Goal: Task Accomplishment & Management: Use online tool/utility

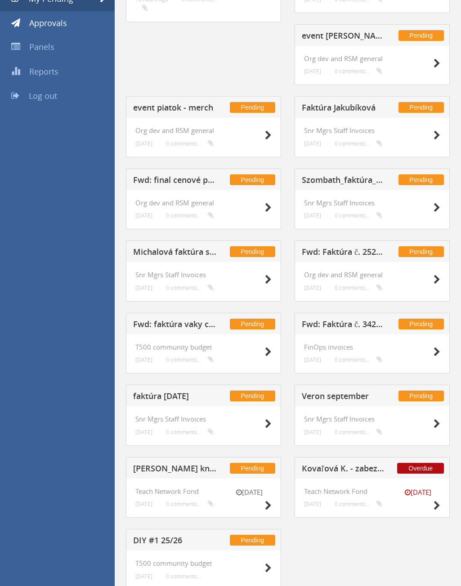
scroll to position [61, 0]
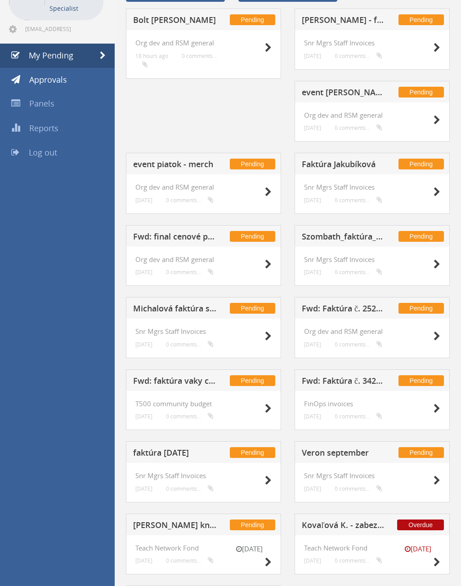
click at [198, 166] on h5 "event piatok - merch" at bounding box center [175, 165] width 84 height 11
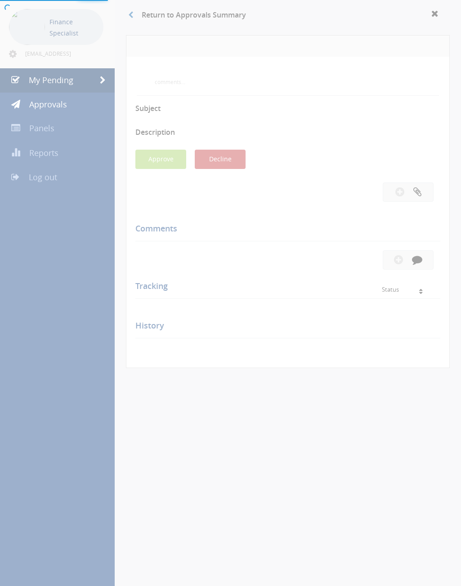
scroll to position [61, 0]
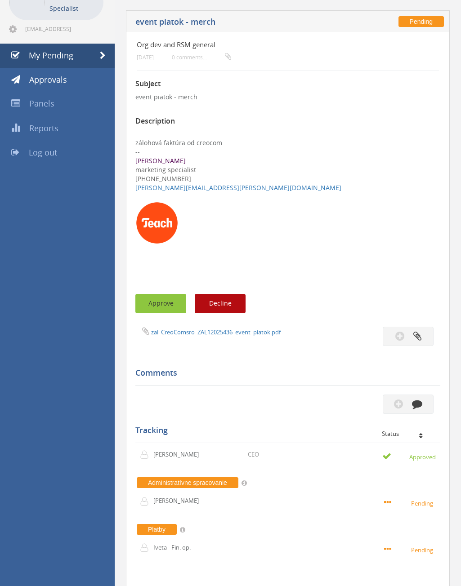
click at [162, 171] on button "Approve" at bounding box center [160, 303] width 51 height 19
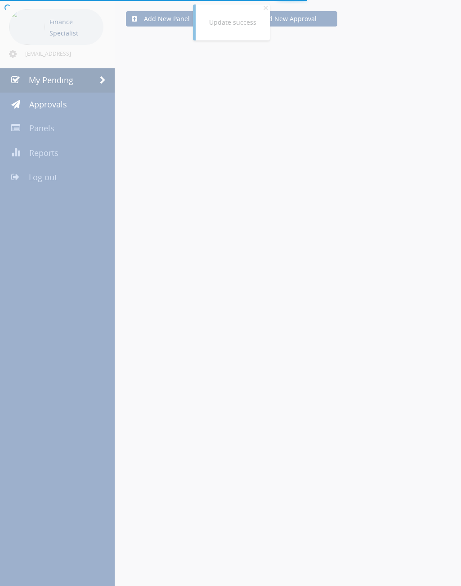
scroll to position [61, 0]
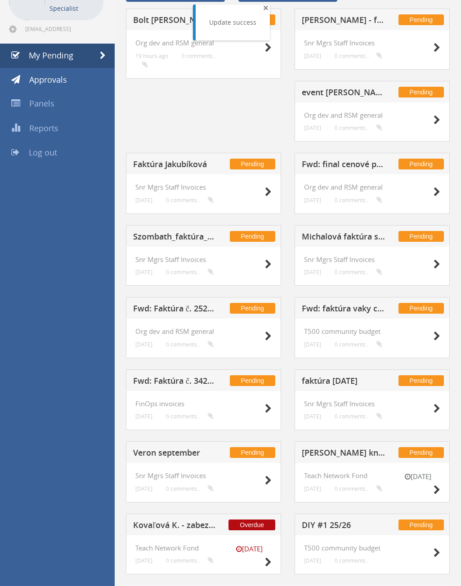
click at [264, 8] on span "×" at bounding box center [265, 7] width 5 height 13
click at [346, 166] on h5 "Fwd: final cenové ponuky merchu na event" at bounding box center [344, 165] width 84 height 11
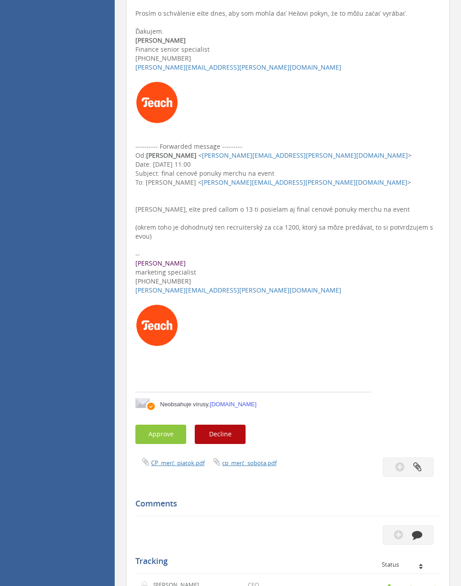
scroll to position [511, 0]
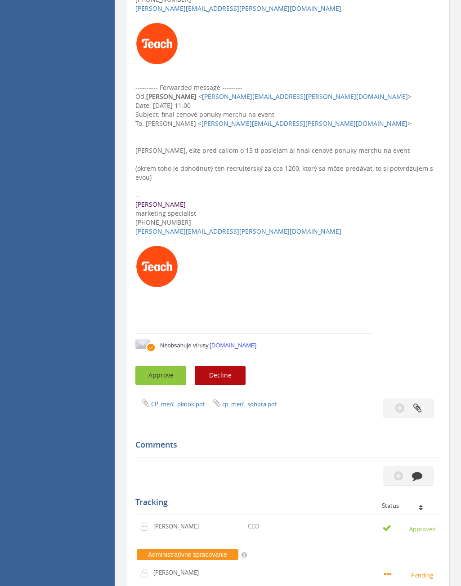
drag, startPoint x: 168, startPoint y: 372, endPoint x: 175, endPoint y: 371, distance: 7.7
click at [168, 171] on button "Approve" at bounding box center [160, 375] width 51 height 19
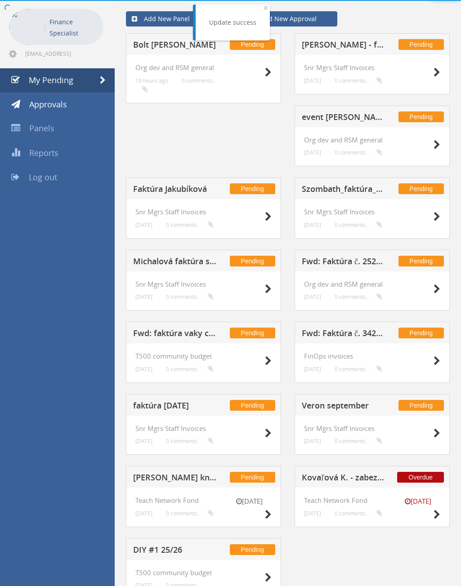
scroll to position [79, 0]
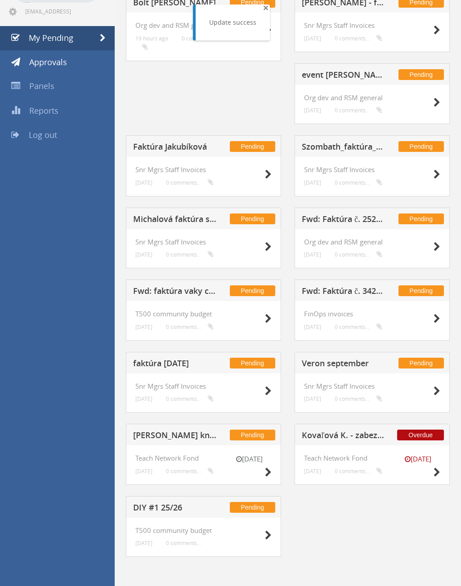
drag, startPoint x: 264, startPoint y: 8, endPoint x: 202, endPoint y: 40, distance: 69.7
click at [264, 8] on span "×" at bounding box center [265, 7] width 5 height 13
click at [338, 71] on h5 "event [PERSON_NAME]" at bounding box center [344, 76] width 84 height 11
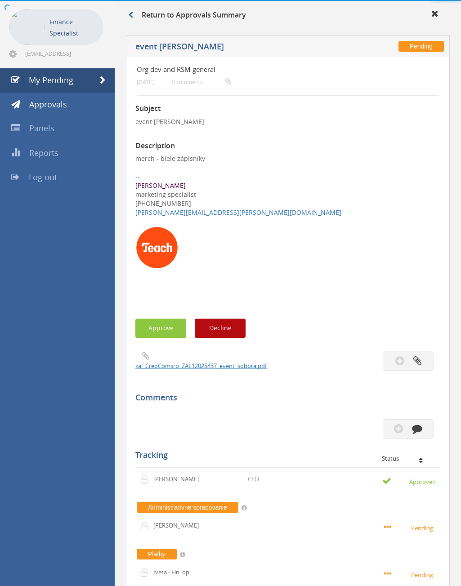
scroll to position [79, 0]
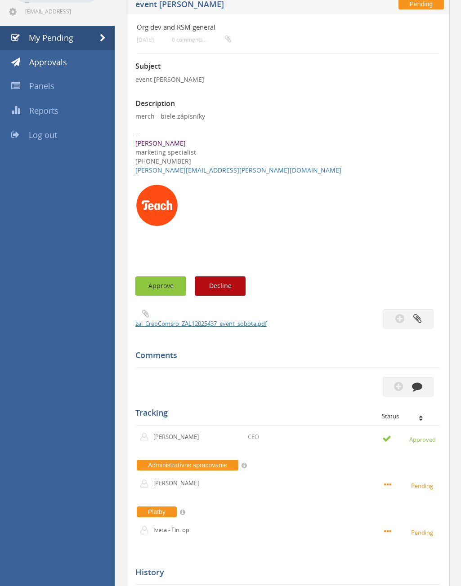
click at [164, 171] on button "Approve" at bounding box center [160, 285] width 51 height 19
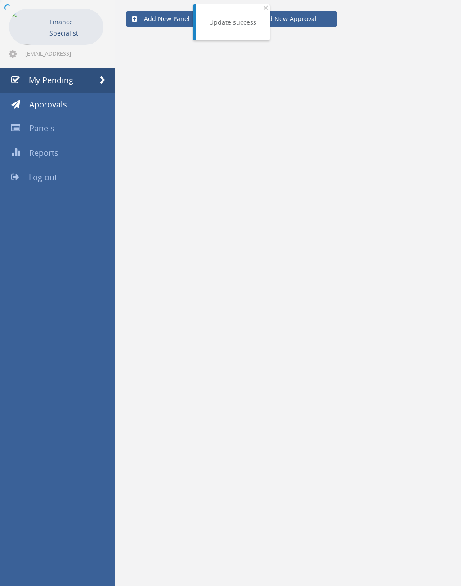
scroll to position [36, 0]
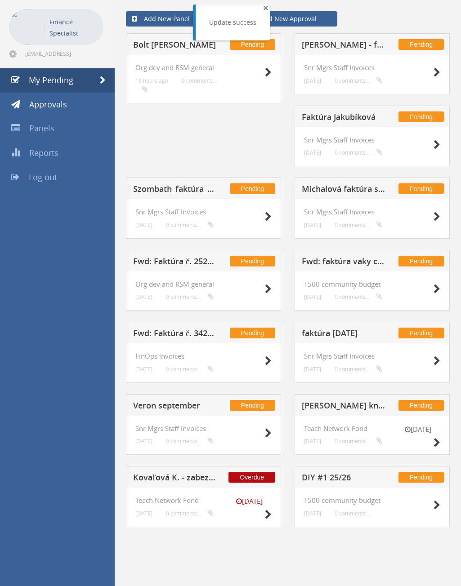
click at [263, 9] on span "×" at bounding box center [265, 7] width 5 height 13
click at [152, 171] on h5 "Fwd: Faktúra č. 25250039" at bounding box center [175, 262] width 84 height 11
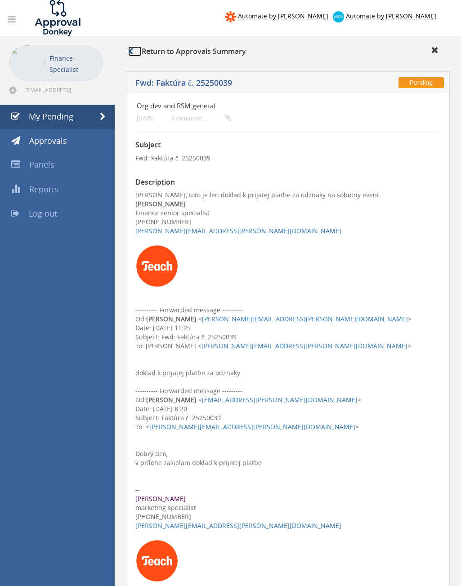
click at [134, 54] on link at bounding box center [134, 51] width 13 height 10
click at [73, 124] on link "My Pending" at bounding box center [57, 117] width 115 height 24
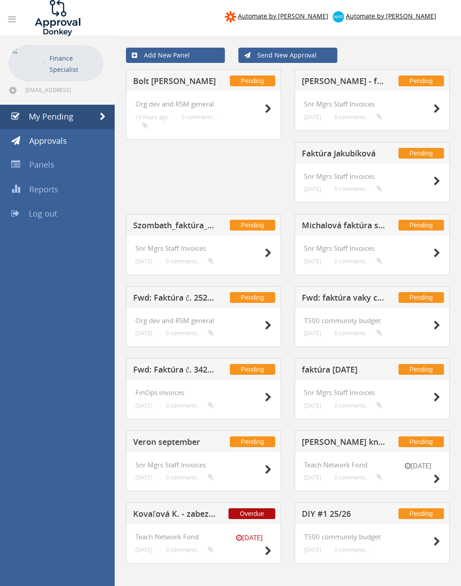
click at [344, 171] on h5 "faktúra [DATE]" at bounding box center [344, 370] width 84 height 11
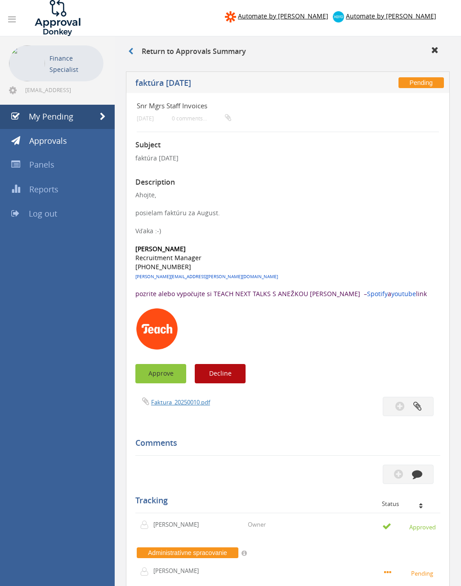
click at [151, 171] on button "Approve" at bounding box center [160, 373] width 51 height 19
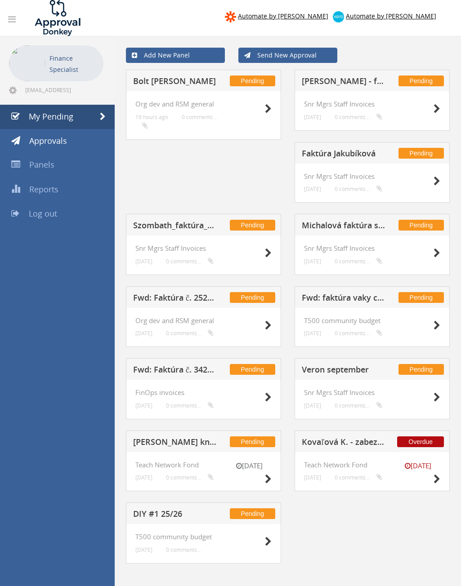
click at [357, 171] on h5 "Michalová faktúra september PLA" at bounding box center [344, 226] width 84 height 11
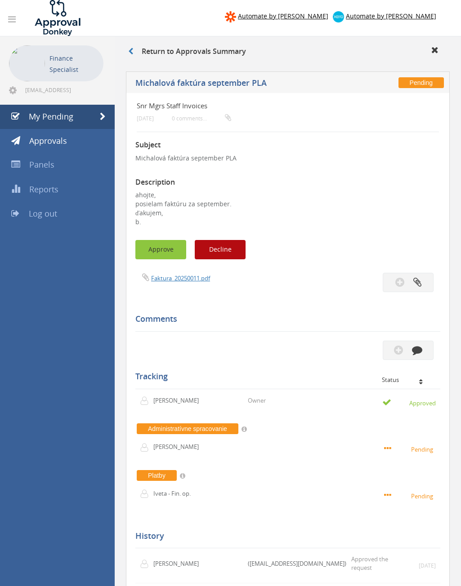
click at [158, 171] on button "Approve" at bounding box center [160, 249] width 51 height 19
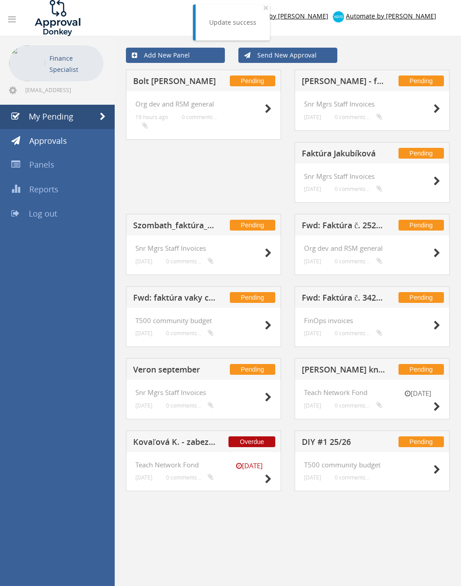
click at [342, 151] on h5 "Faktúra Jakubíková" at bounding box center [344, 154] width 84 height 11
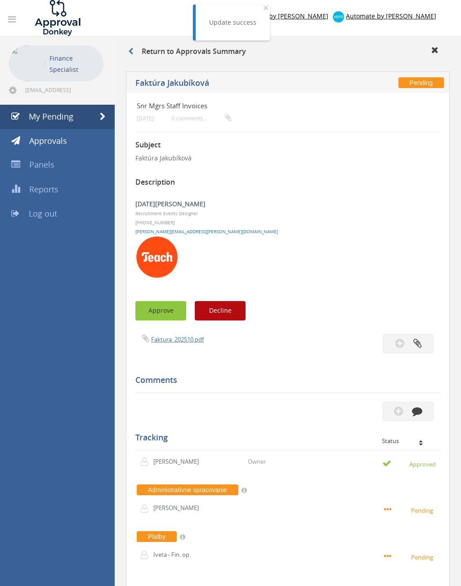
click at [151, 171] on button "Approve" at bounding box center [160, 310] width 51 height 19
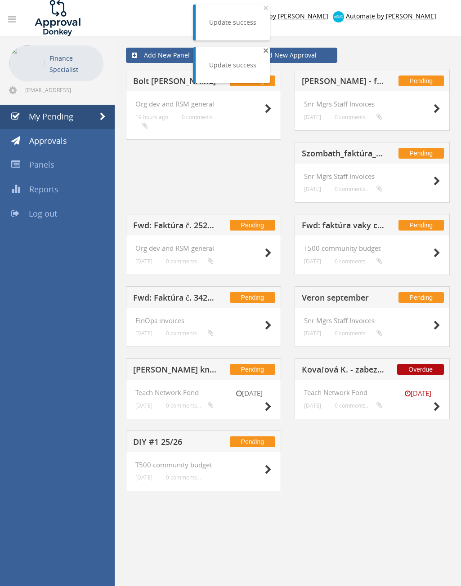
drag, startPoint x: 263, startPoint y: 52, endPoint x: 265, endPoint y: 36, distance: 16.3
click at [263, 52] on span "×" at bounding box center [265, 50] width 5 height 13
click at [264, 10] on span "×" at bounding box center [265, 7] width 5 height 13
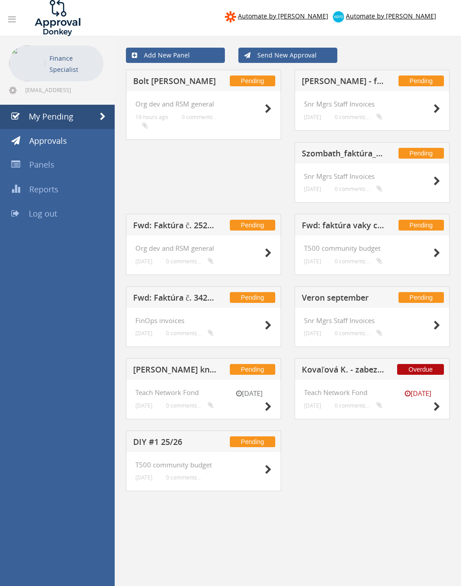
click at [346, 79] on h5 "[PERSON_NAME] - fakturacia za 09/25" at bounding box center [344, 82] width 84 height 11
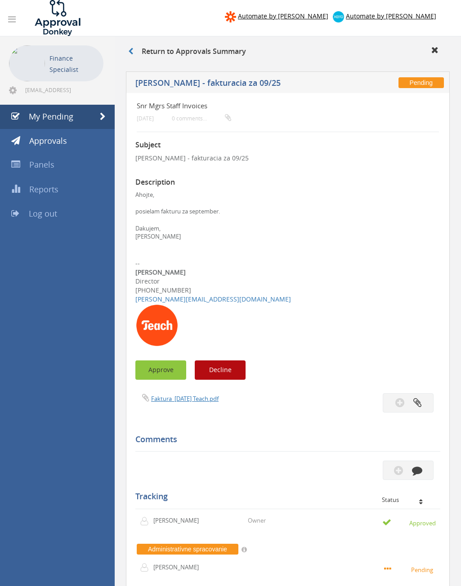
click at [162, 171] on button "Approve" at bounding box center [160, 369] width 51 height 19
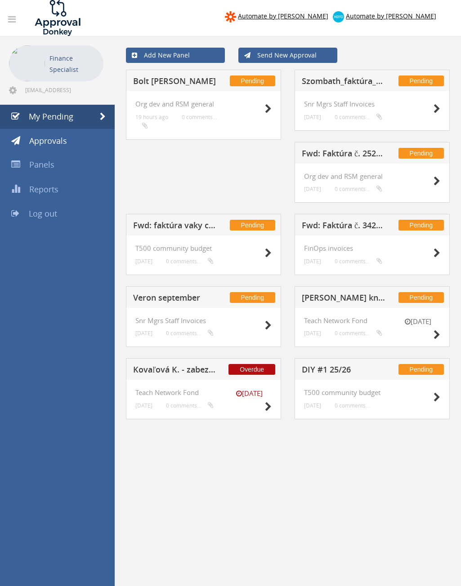
click at [165, 171] on h5 "Veron september" at bounding box center [175, 298] width 84 height 11
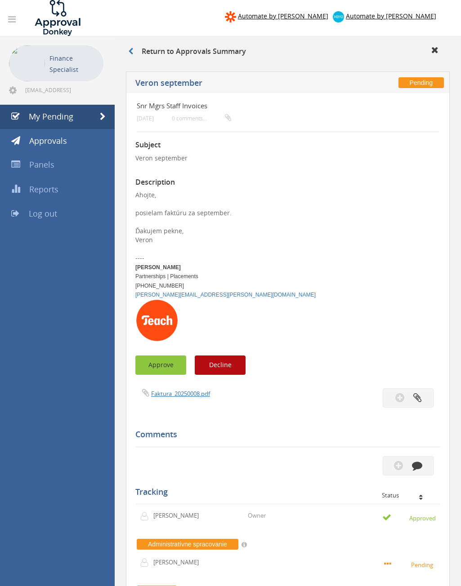
click at [160, 171] on button "Approve" at bounding box center [160, 364] width 51 height 19
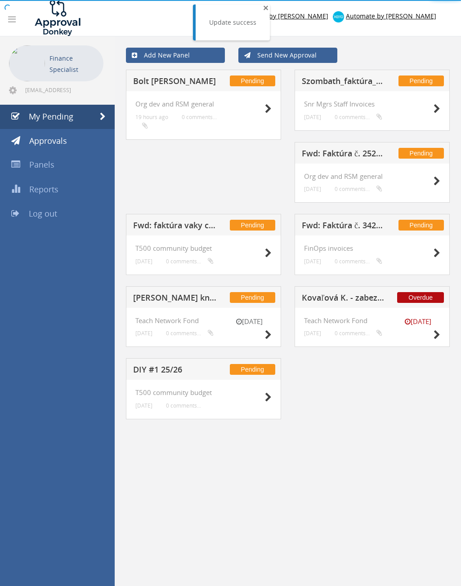
click at [264, 8] on span "×" at bounding box center [265, 7] width 5 height 13
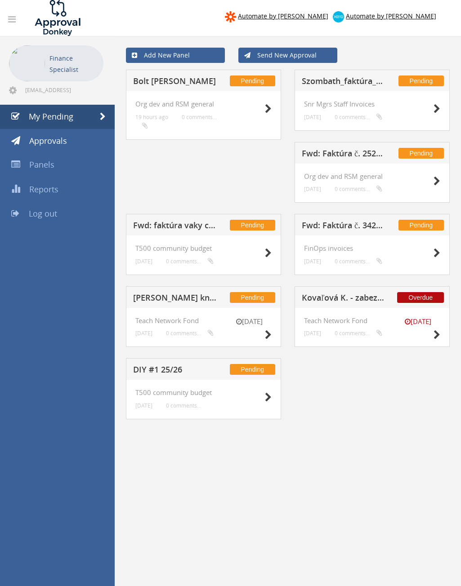
click at [317, 171] on div "Pending Bolt Budimir-KE Org dev and RSM general 19 hours ago 0 comments... Pend…" at bounding box center [287, 250] width 337 height 361
click at [325, 171] on h5 "Fwd: Faktúra č. 3425027424" at bounding box center [344, 226] width 84 height 11
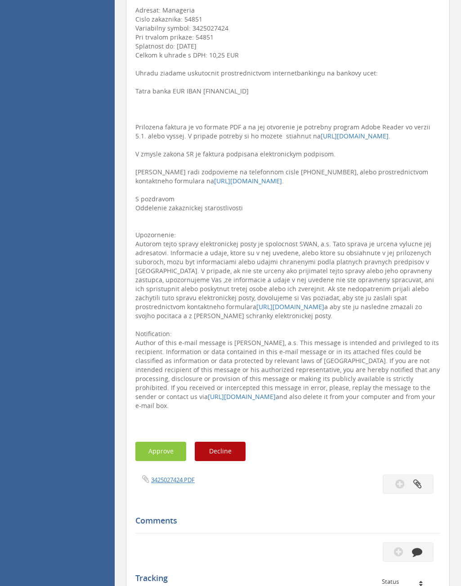
scroll to position [494, 0]
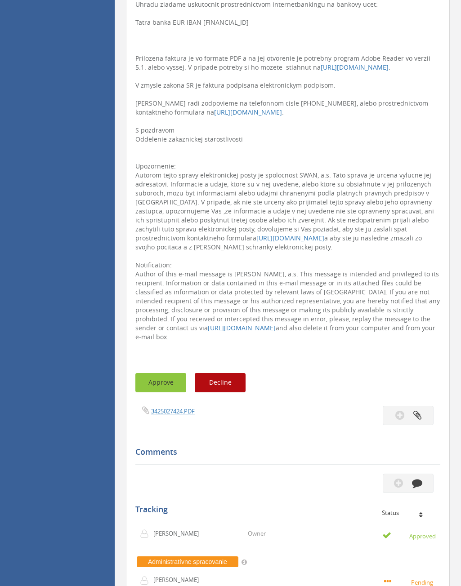
click at [169, 171] on button "Approve" at bounding box center [160, 382] width 51 height 19
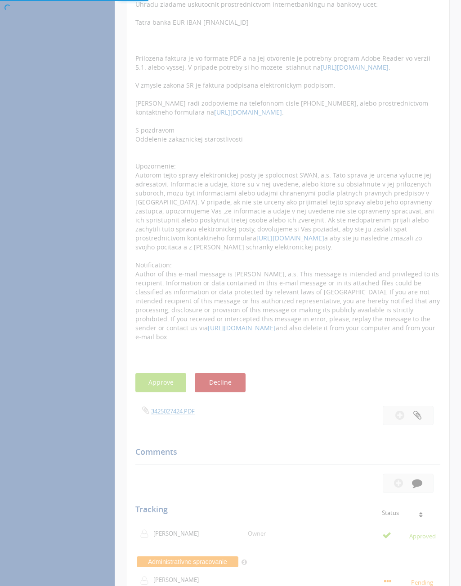
scroll to position [36, 0]
